Goal: Transaction & Acquisition: Purchase product/service

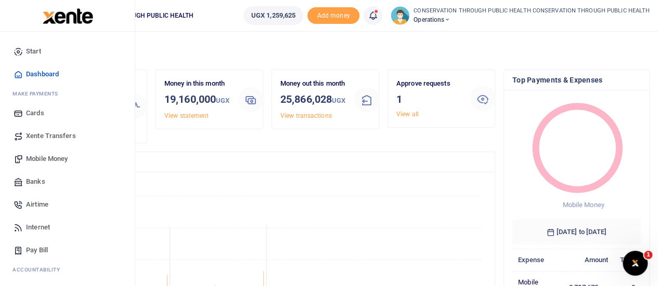
click at [55, 161] on span "Mobile Money" at bounding box center [47, 159] width 42 height 10
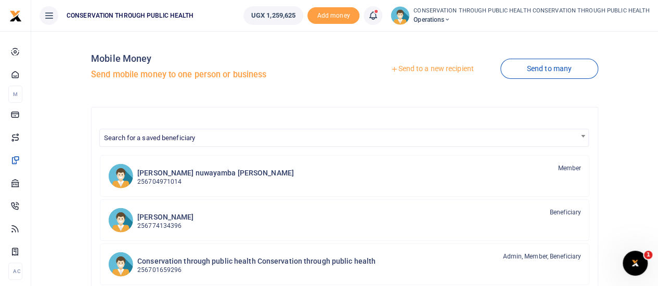
click at [430, 68] on link "Send to a new recipient" at bounding box center [432, 69] width 136 height 19
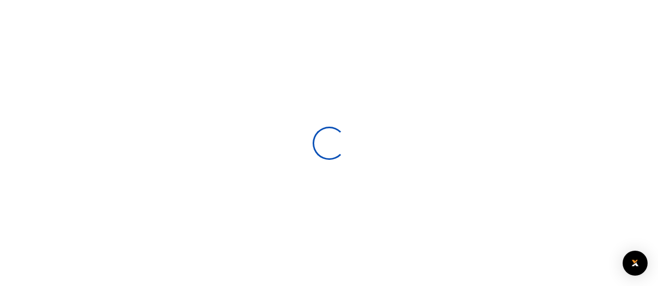
select select
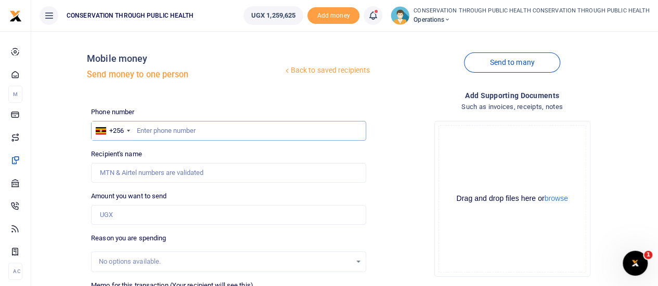
click at [177, 128] on input "text" at bounding box center [228, 131] width 275 height 20
type input "704426757"
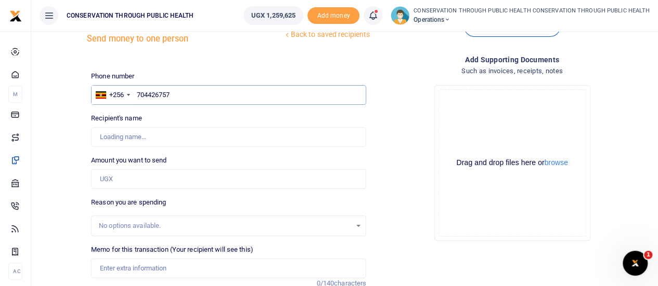
scroll to position [52, 0]
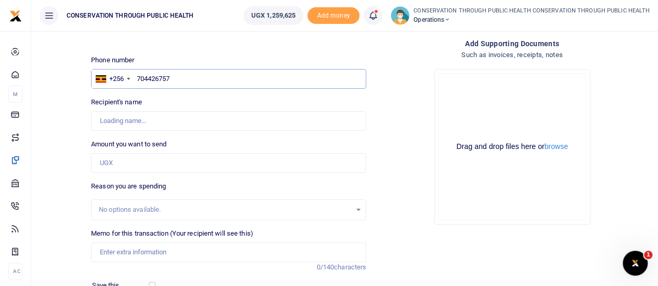
type input "Robert Mutabazi"
type input "704426757"
click at [126, 161] on input "Amount you want to send" at bounding box center [228, 163] width 275 height 20
type input "200,000"
click at [123, 244] on input "Memo for this transaction (Your recipient will see this)" at bounding box center [228, 253] width 275 height 20
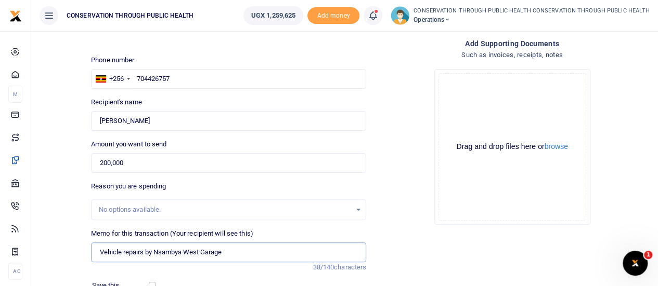
click at [96, 251] on input "Vehicle repairs by Nsambya West Garage" at bounding box center [228, 253] width 275 height 20
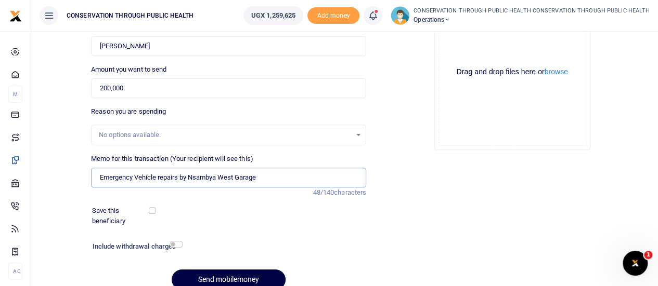
scroll to position [133, 0]
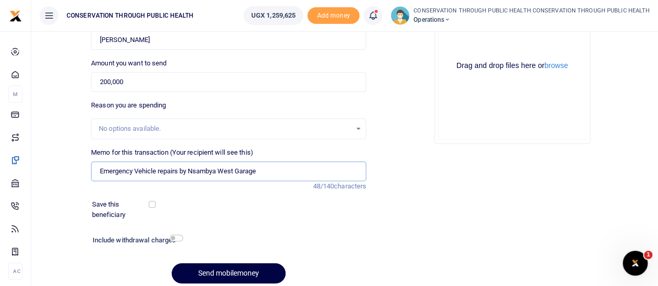
type input "Emergency Vehicle repairs by Nsambya West Garage"
click at [176, 233] on div "Include withdrawal charges" at bounding box center [135, 241] width 94 height 17
click at [176, 238] on input "checkbox" at bounding box center [176, 238] width 14 height 7
checkbox input "true"
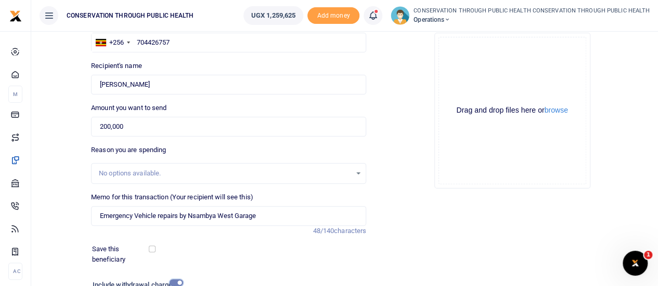
scroll to position [202, 0]
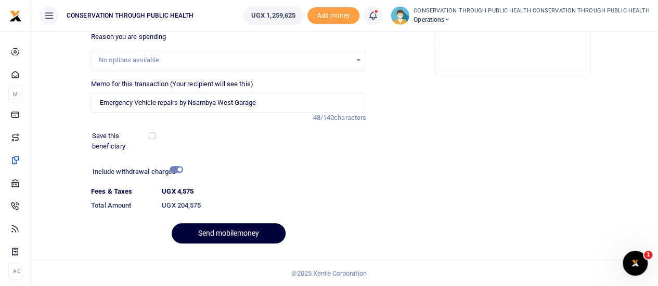
click at [206, 230] on button "Send mobilemoney" at bounding box center [229, 234] width 114 height 20
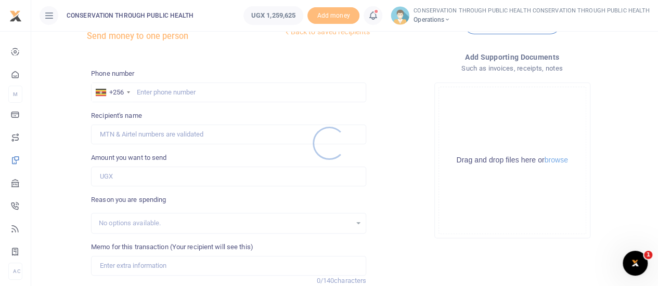
scroll to position [17, 0]
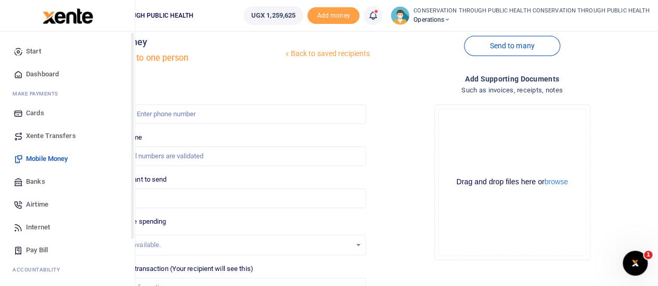
click at [47, 77] on span "Dashboard" at bounding box center [42, 74] width 33 height 10
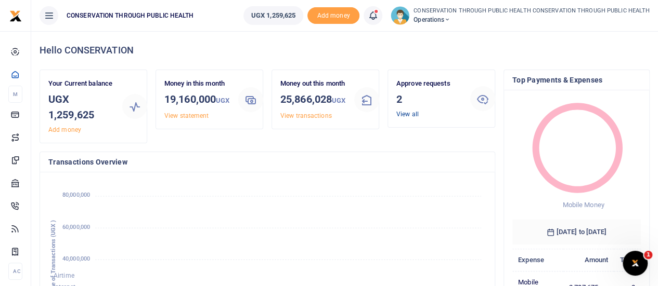
click at [402, 114] on link "View all" at bounding box center [407, 114] width 22 height 7
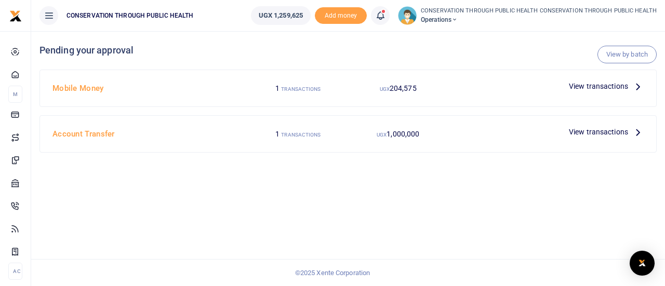
click at [638, 87] on icon at bounding box center [638, 86] width 11 height 11
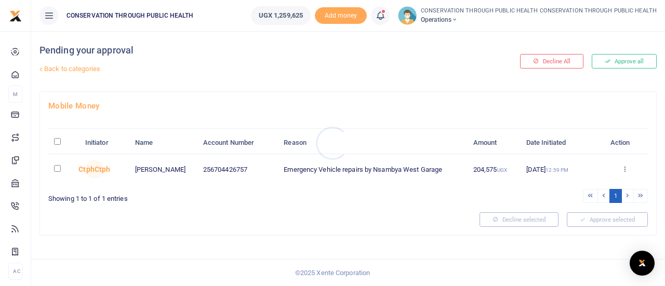
click at [54, 167] on div at bounding box center [332, 143] width 665 height 286
click at [58, 167] on input "checkbox" at bounding box center [57, 168] width 7 height 7
checkbox input "true"
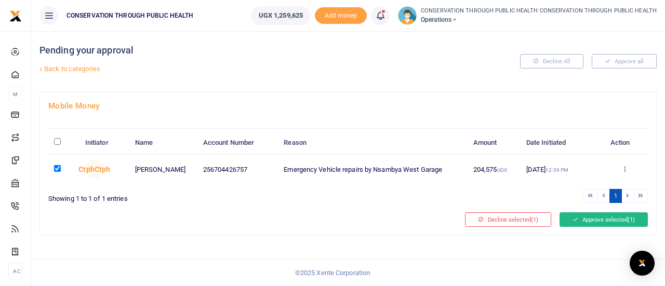
click at [611, 219] on button "Approve selected (1)" at bounding box center [604, 220] width 88 height 15
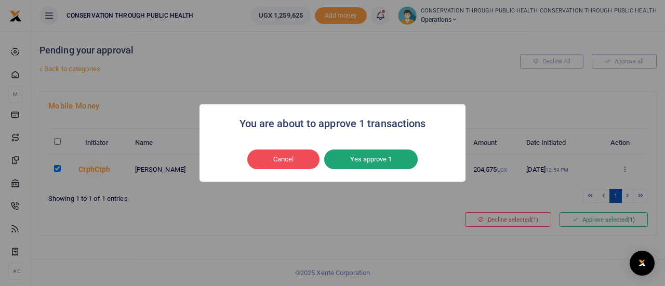
click at [386, 164] on button "Yes approve 1" at bounding box center [371, 160] width 94 height 20
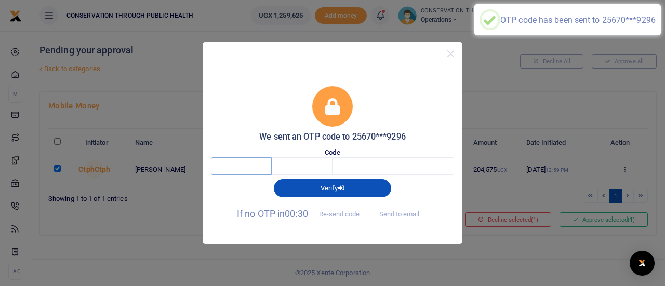
click at [258, 161] on input "text" at bounding box center [241, 167] width 61 height 18
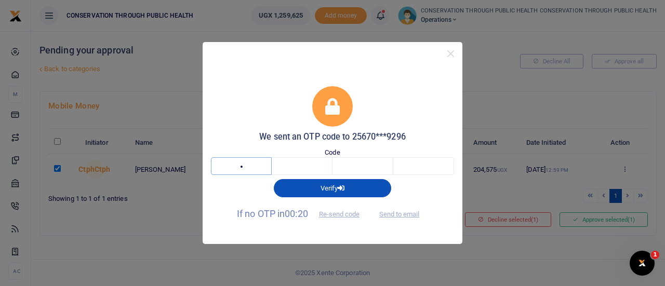
type input "9"
type input "8"
type input "2"
type input "9"
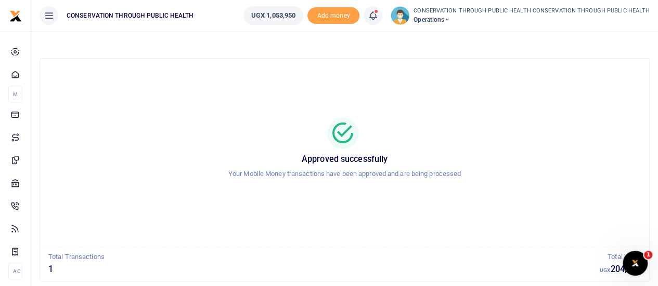
click at [258, 161] on h5 "Approved successfully" at bounding box center [345, 159] width 584 height 10
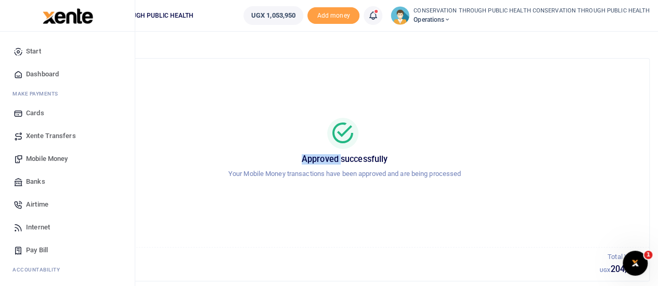
click at [47, 73] on span "Dashboard" at bounding box center [42, 74] width 33 height 10
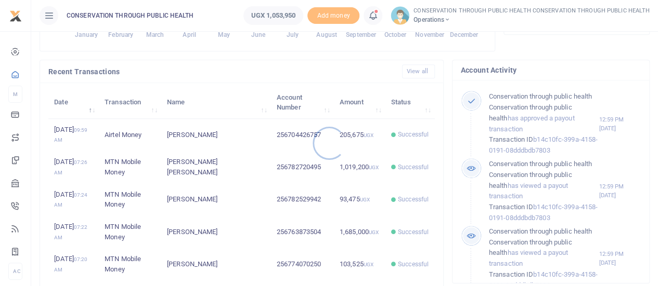
scroll to position [312, 0]
